Goal: Information Seeking & Learning: Learn about a topic

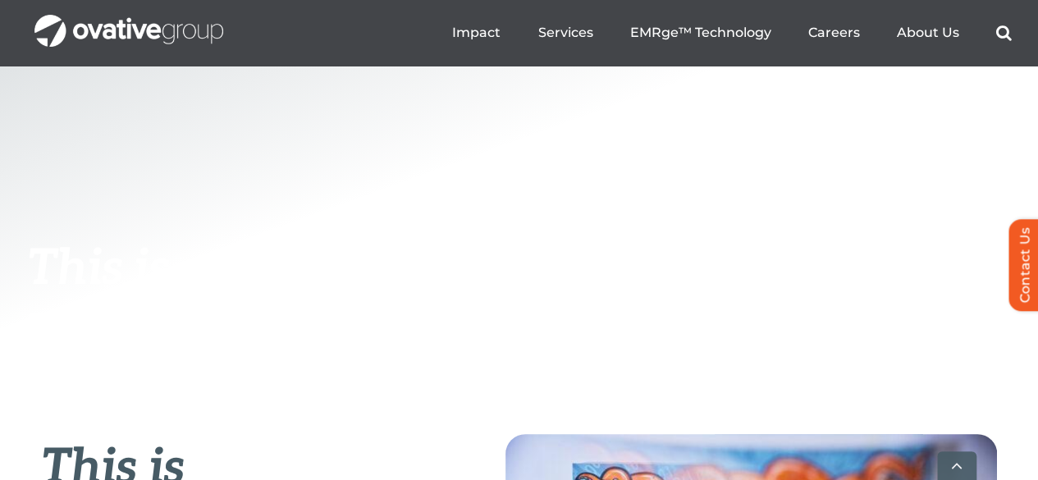
scroll to position [82, 0]
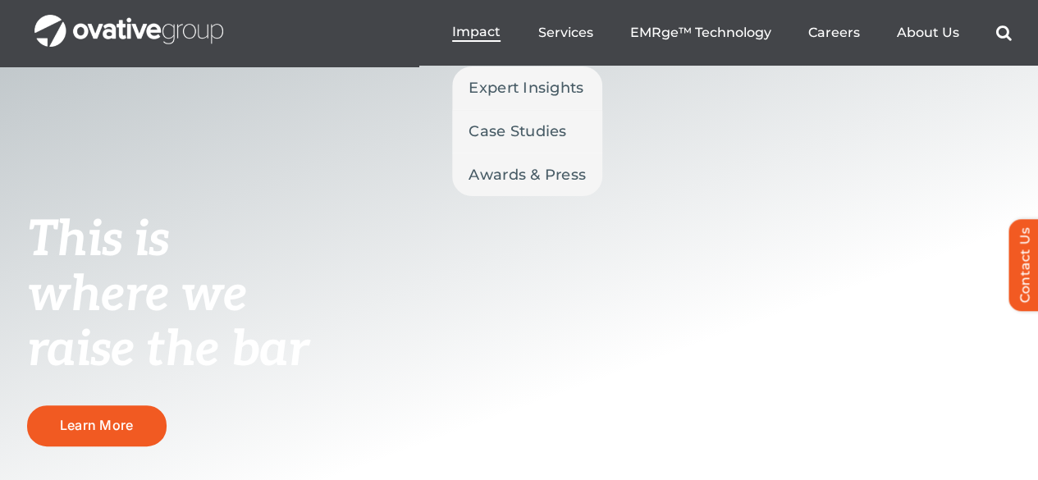
click at [483, 33] on span "Impact" at bounding box center [476, 32] width 48 height 16
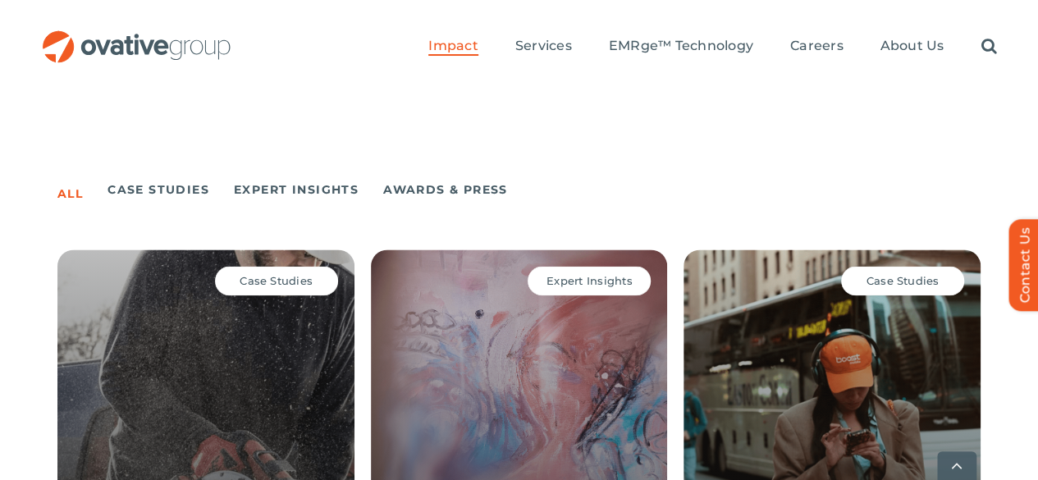
scroll to position [1642, 0]
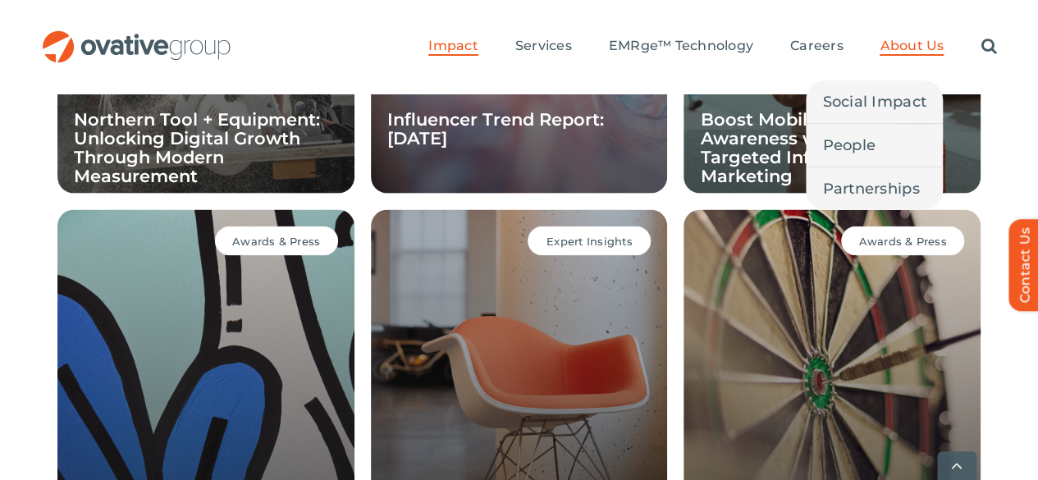
click at [944, 38] on span "About Us" at bounding box center [912, 46] width 64 height 16
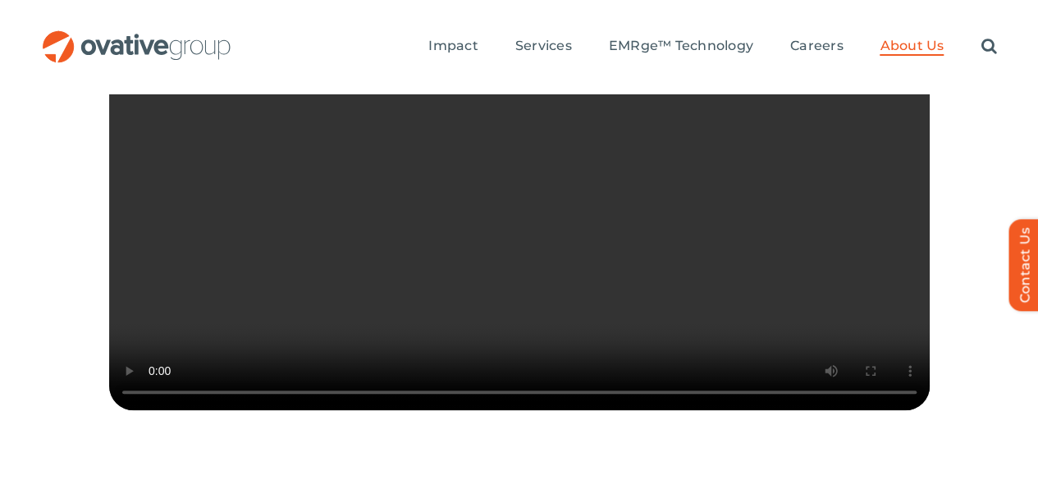
scroll to position [492, 0]
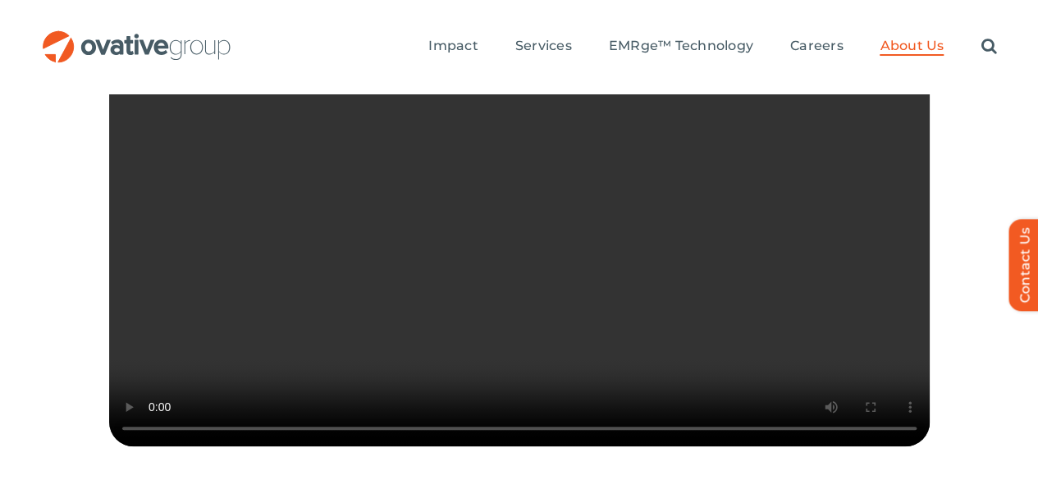
click at [529, 170] on video "Sorry, your browser doesn't support embedded videos." at bounding box center [519, 241] width 821 height 410
